Goal: Task Accomplishment & Management: Use online tool/utility

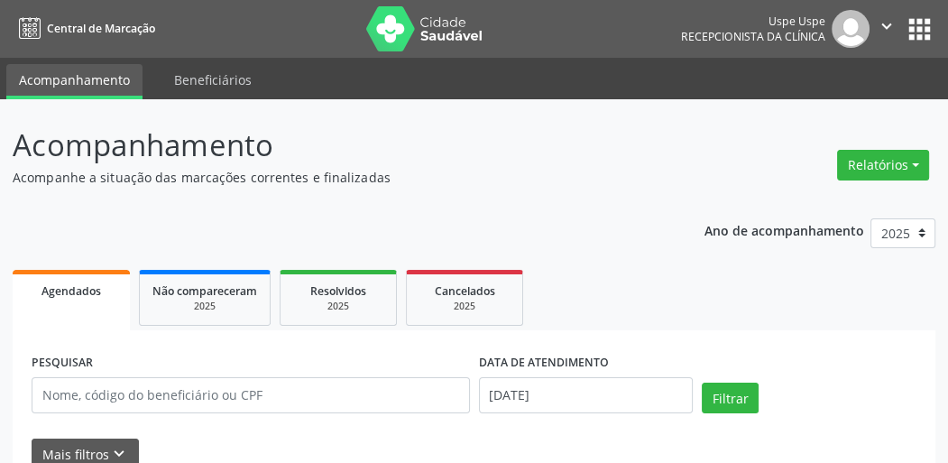
click at [863, 179] on div "Relatórios Agendamentos Procedimentos realizados" at bounding box center [883, 164] width 105 height 43
click at [866, 179] on div "Relatórios Agendamentos Procedimentos realizados" at bounding box center [883, 164] width 105 height 43
click at [869, 170] on button "Relatórios" at bounding box center [883, 165] width 92 height 31
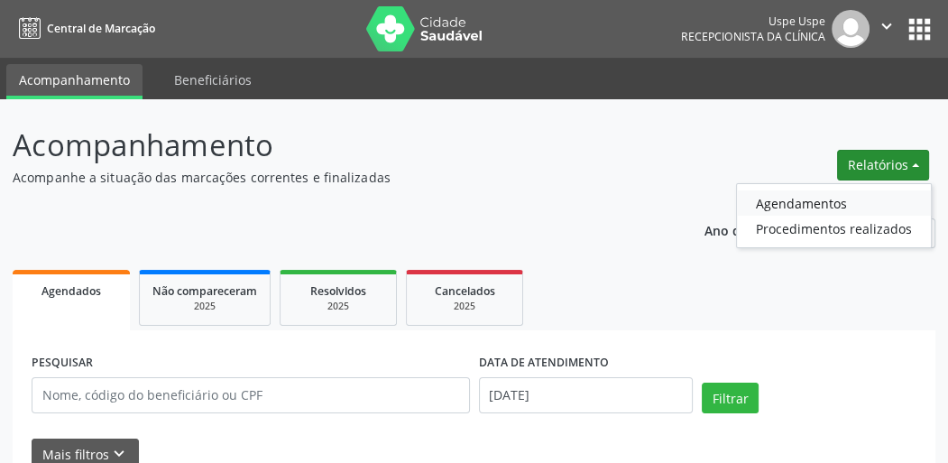
click at [807, 200] on link "Agendamentos" at bounding box center [834, 202] width 194 height 25
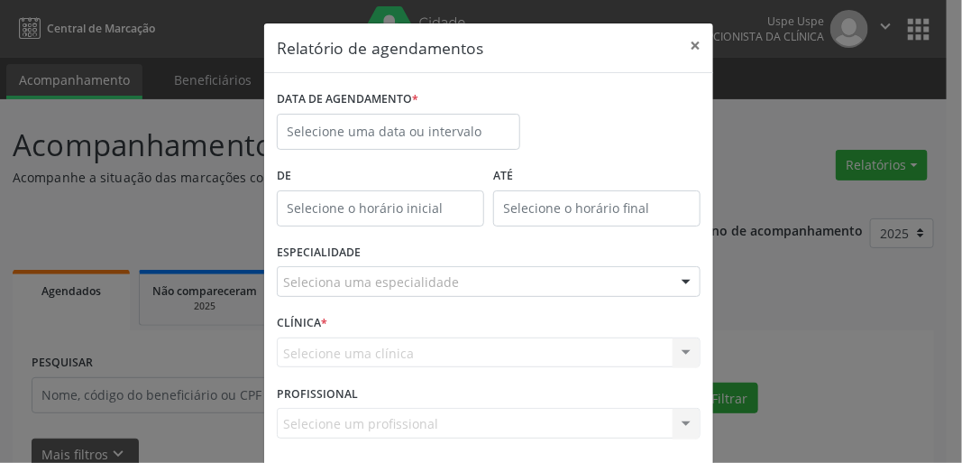
click at [381, 262] on div "ESPECIALIDADE Seleciona uma especialidade Todas as especialidades Alergologia A…" at bounding box center [488, 274] width 433 height 70
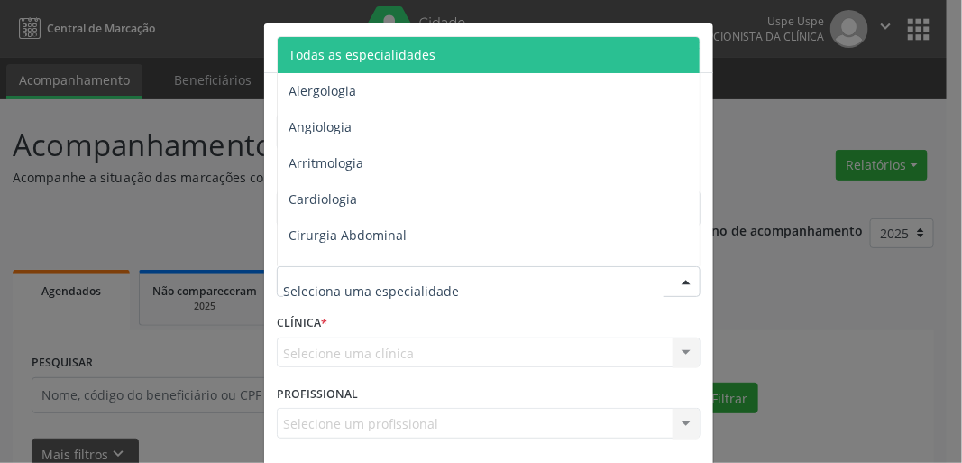
drag, startPoint x: 393, startPoint y: 277, endPoint x: 411, endPoint y: 256, distance: 27.5
type input "oft"
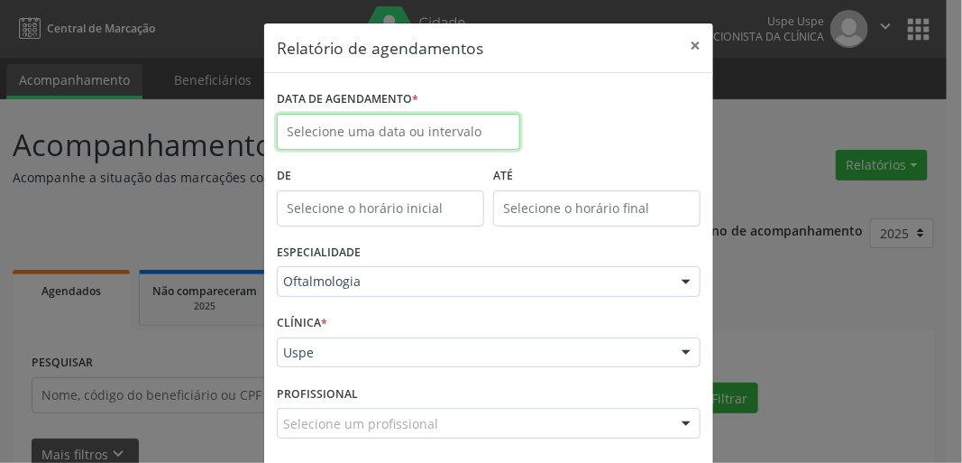
click at [395, 123] on input "text" at bounding box center [399, 132] width 244 height 36
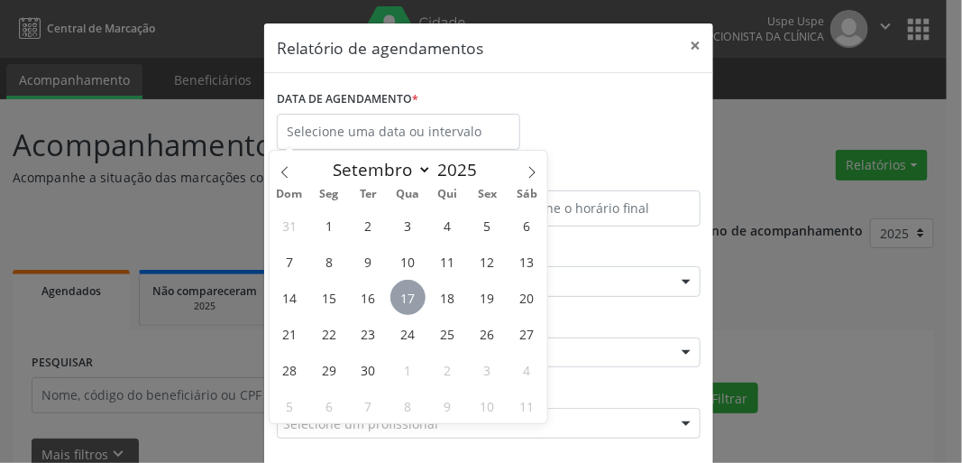
click at [416, 305] on span "17" at bounding box center [408, 297] width 35 height 35
type input "[DATE]"
click at [416, 305] on span "17" at bounding box center [408, 297] width 35 height 35
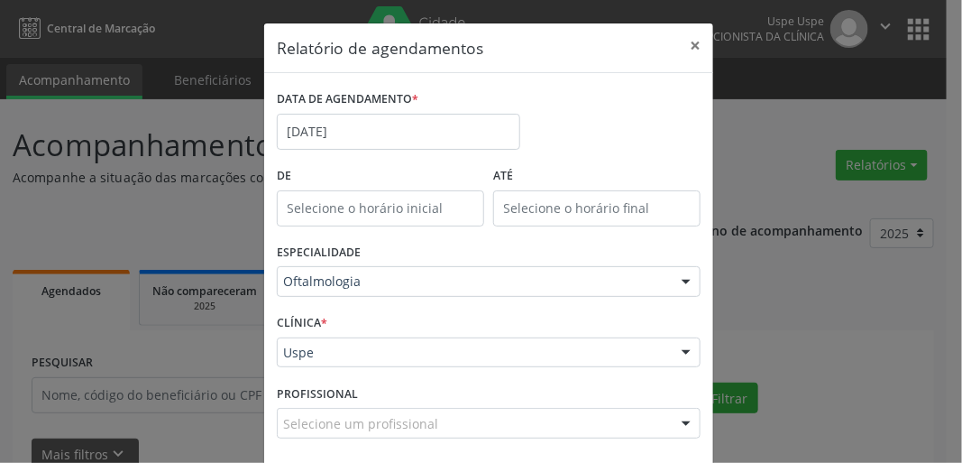
scroll to position [78, 0]
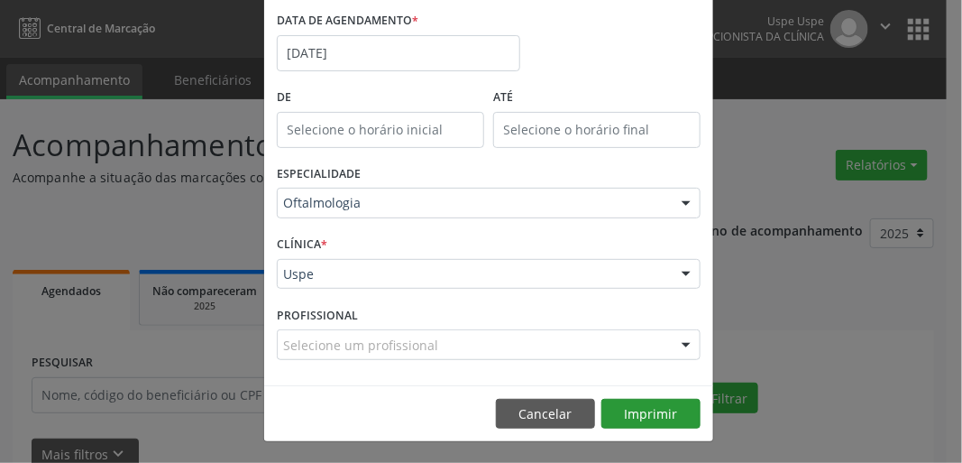
click at [622, 395] on footer "Cancelar Imprimir" at bounding box center [488, 413] width 449 height 57
click at [629, 406] on button "Imprimir" at bounding box center [651, 414] width 99 height 31
